Goal: Find specific page/section: Find specific page/section

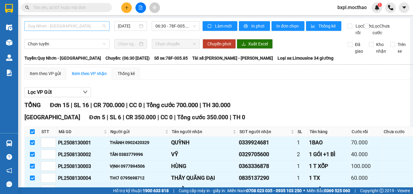
click at [89, 26] on span "Quy Nhơn - [GEOGRAPHIC_DATA]" at bounding box center [67, 25] width 78 height 9
click at [307, 97] on div "Lọc VP Gửi" at bounding box center [246, 92] width 444 height 10
click at [126, 7] on icon "plus" at bounding box center [127, 7] width 4 height 4
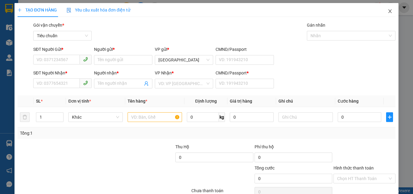
click at [387, 12] on icon "close" at bounding box center [389, 11] width 5 height 5
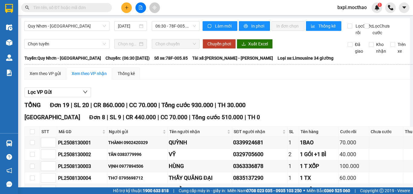
click at [140, 8] on icon "file-add" at bounding box center [140, 7] width 4 height 4
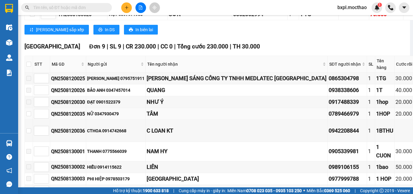
scroll to position [29, 0]
